Goal: Task Accomplishment & Management: Manage account settings

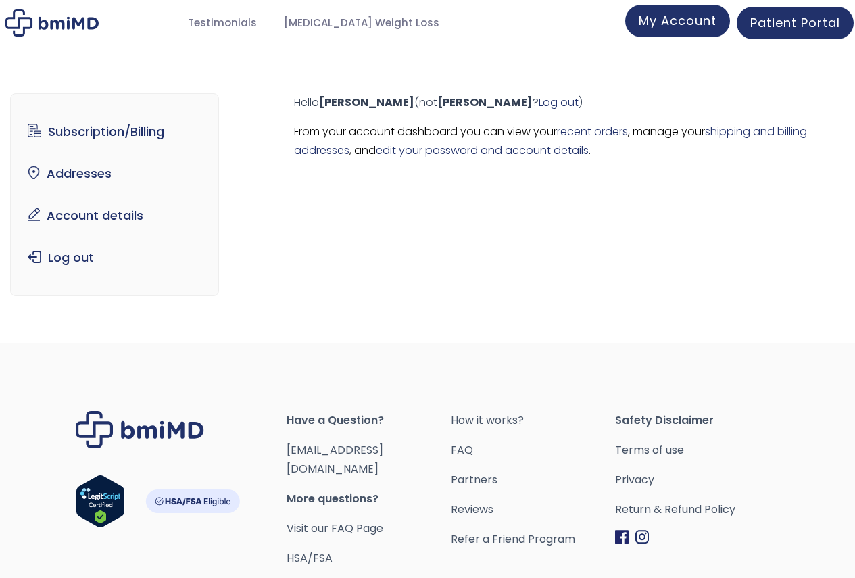
click at [666, 28] on span "My Account" at bounding box center [678, 20] width 78 height 17
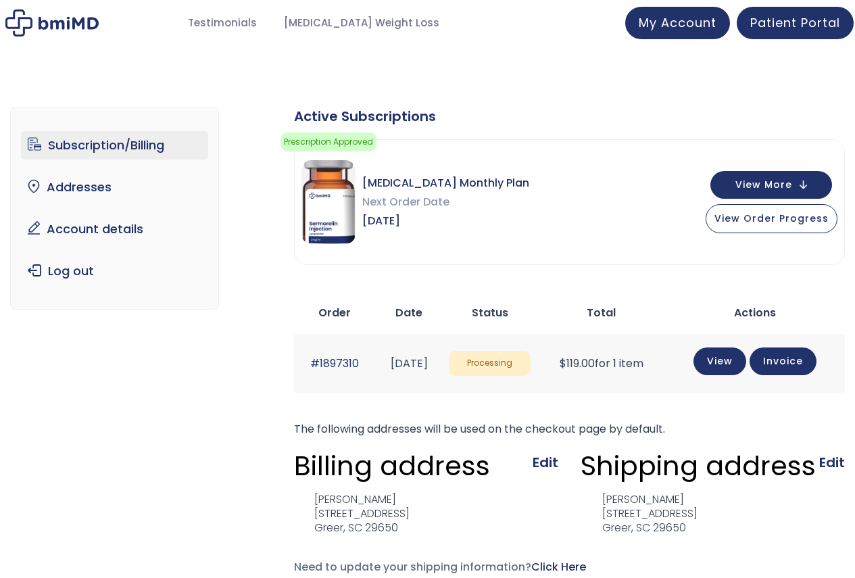
click at [415, 372] on td "[DATE]" at bounding box center [409, 363] width 67 height 59
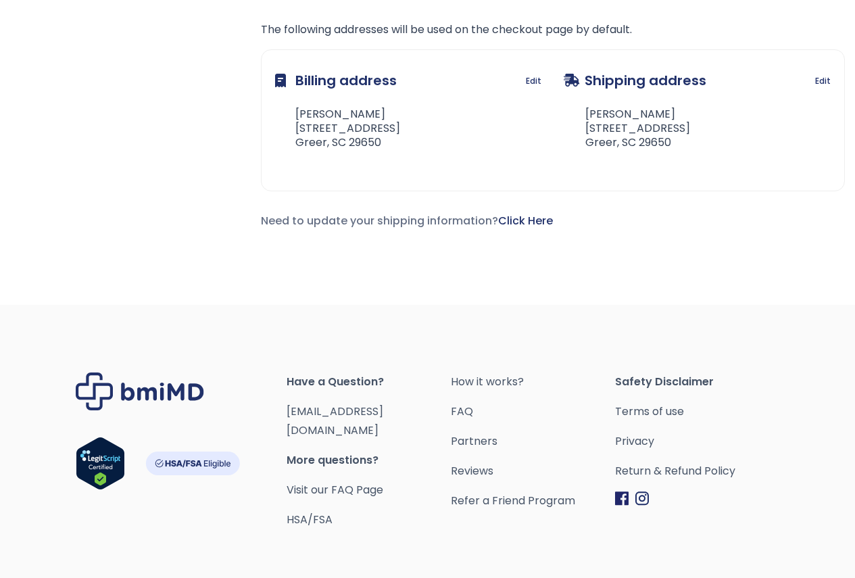
scroll to position [450, 0]
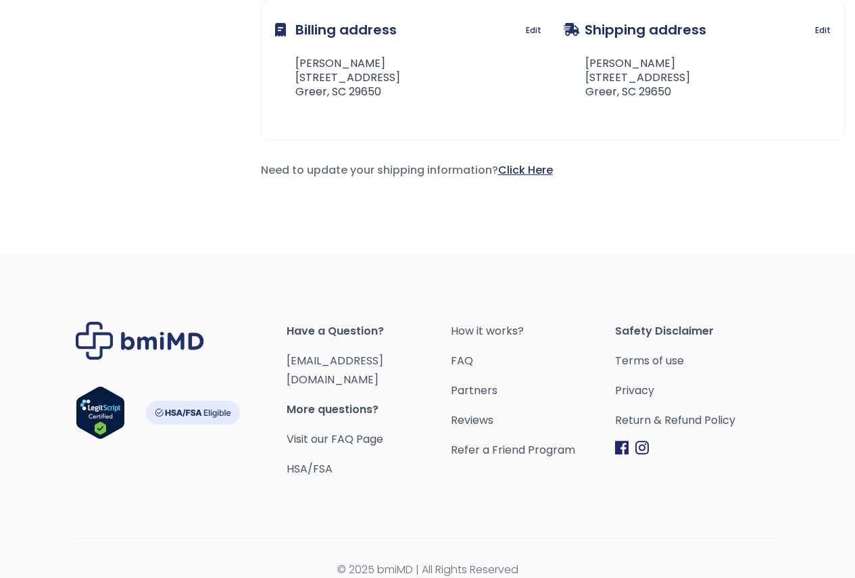
click at [523, 174] on link "Click Here" at bounding box center [525, 170] width 55 height 16
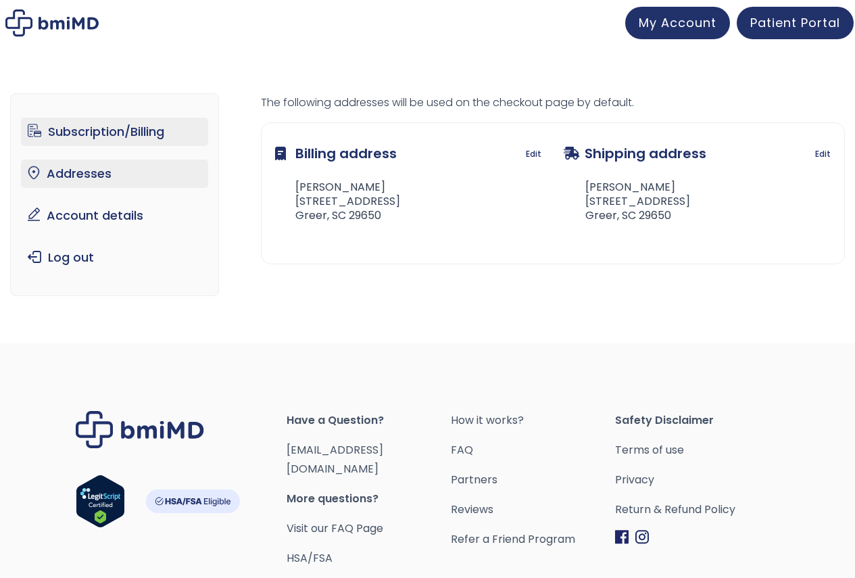
click at [147, 125] on link "Subscription/Billing" at bounding box center [114, 132] width 187 height 28
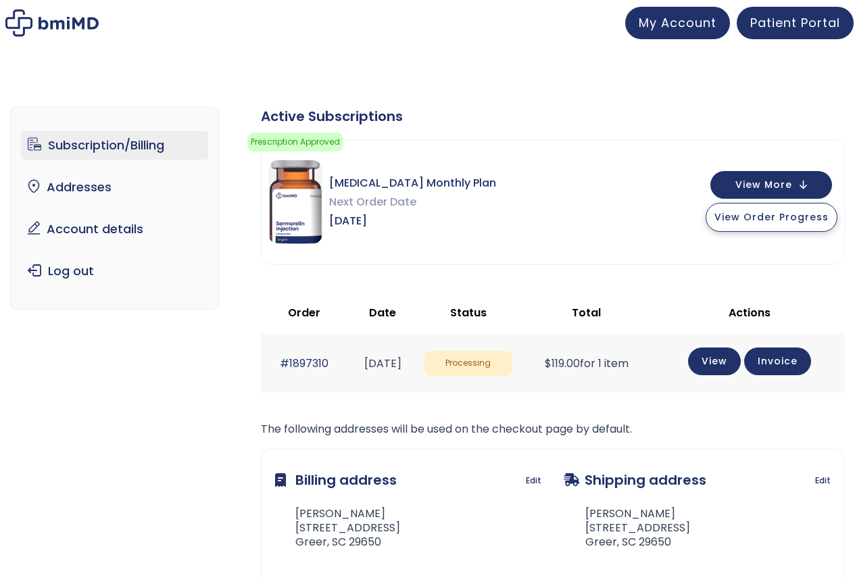
click at [788, 222] on span "View Order Progress" at bounding box center [771, 217] width 114 height 14
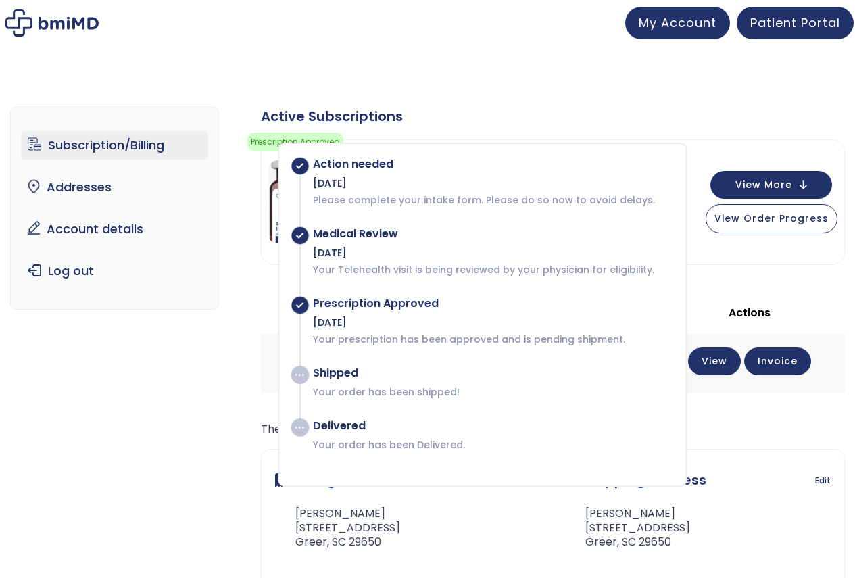
click at [497, 83] on div "Subscription/Billing bmiRewards Addresses Account details Submit a Review Log o…" at bounding box center [427, 373] width 835 height 587
